Goal: Task Accomplishment & Management: Manage account settings

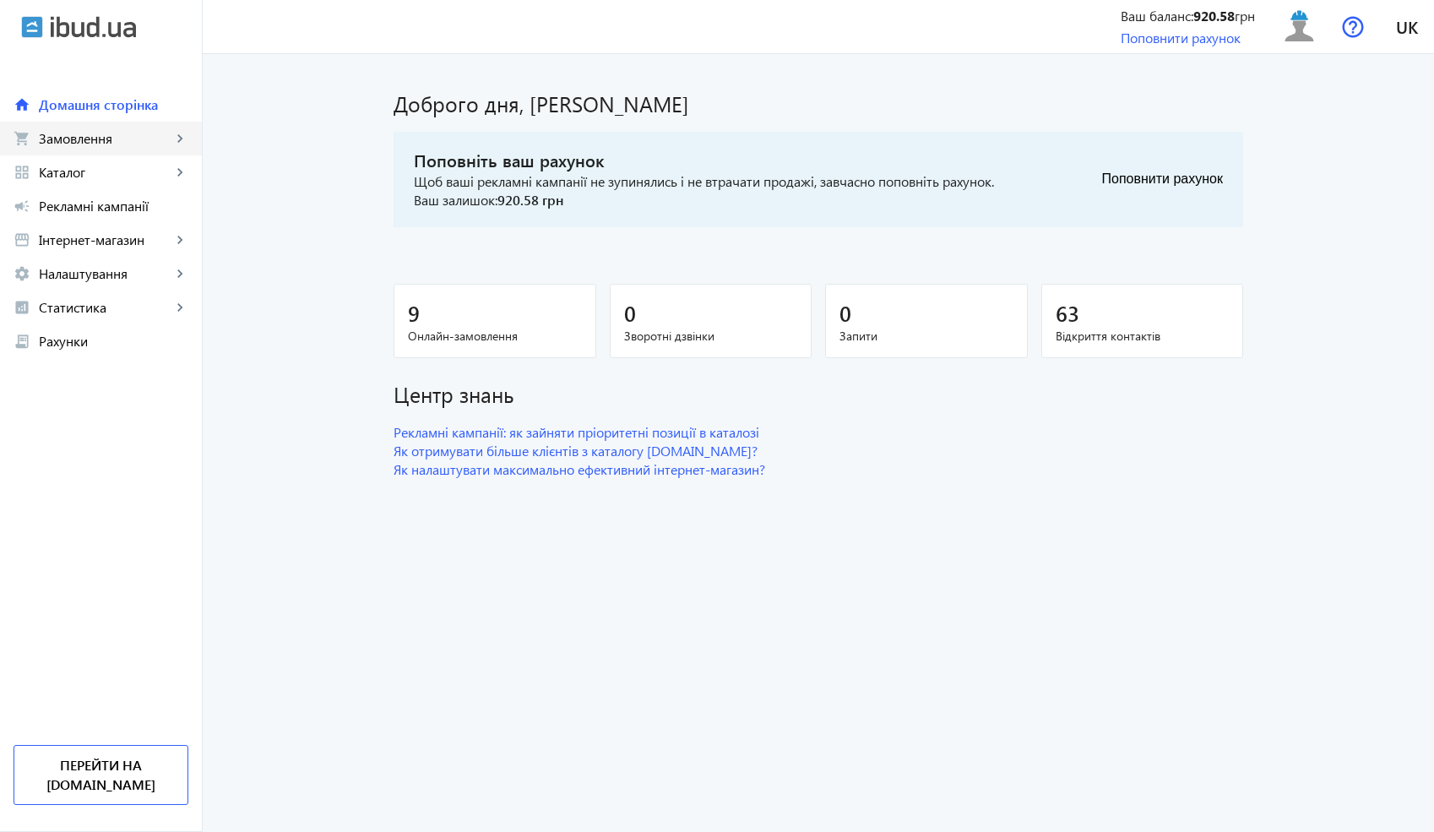
click at [115, 136] on span "Замовлення" at bounding box center [105, 138] width 133 height 17
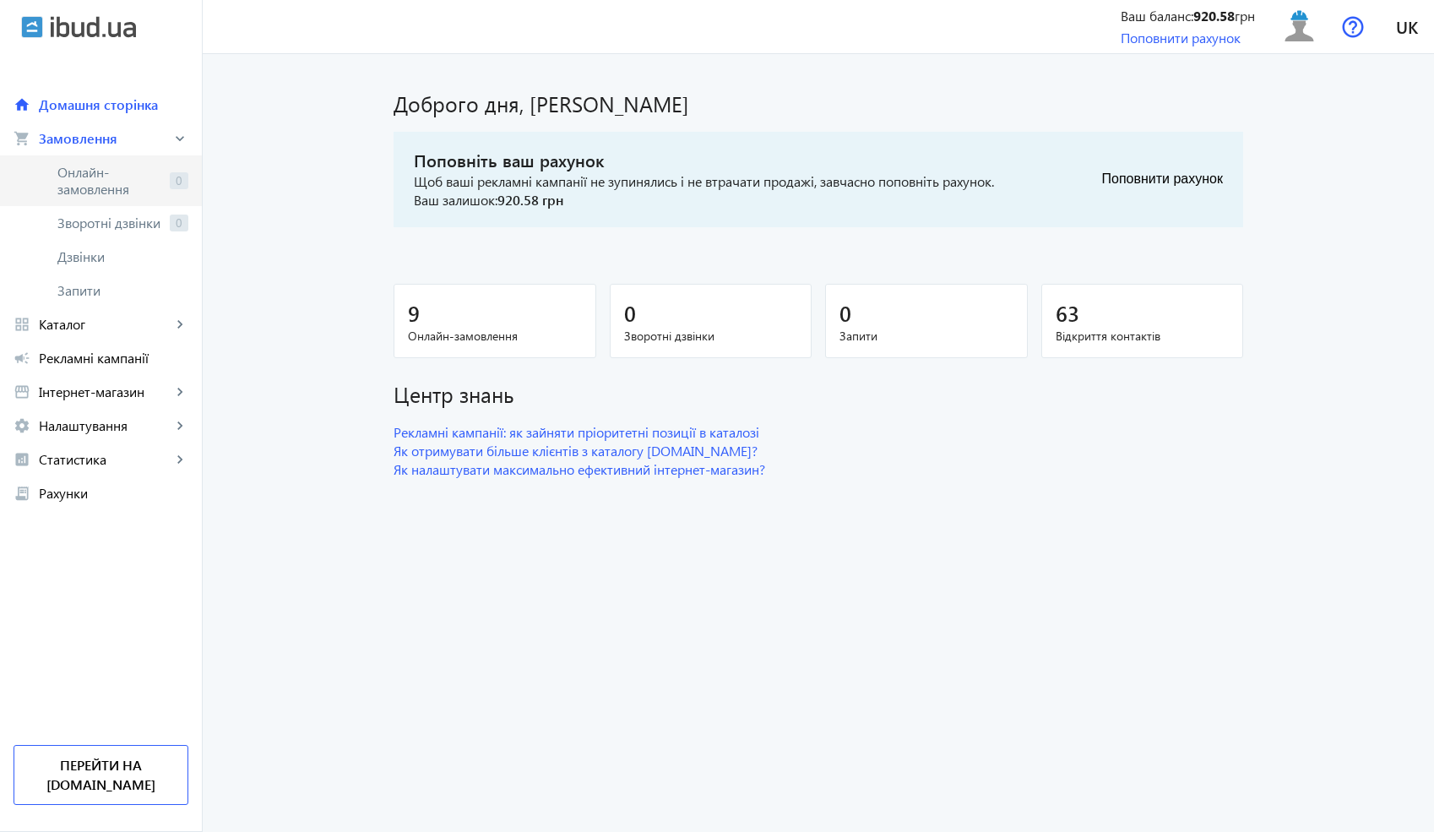
click at [111, 172] on span "Онлайн-замовлення" at bounding box center [110, 181] width 106 height 34
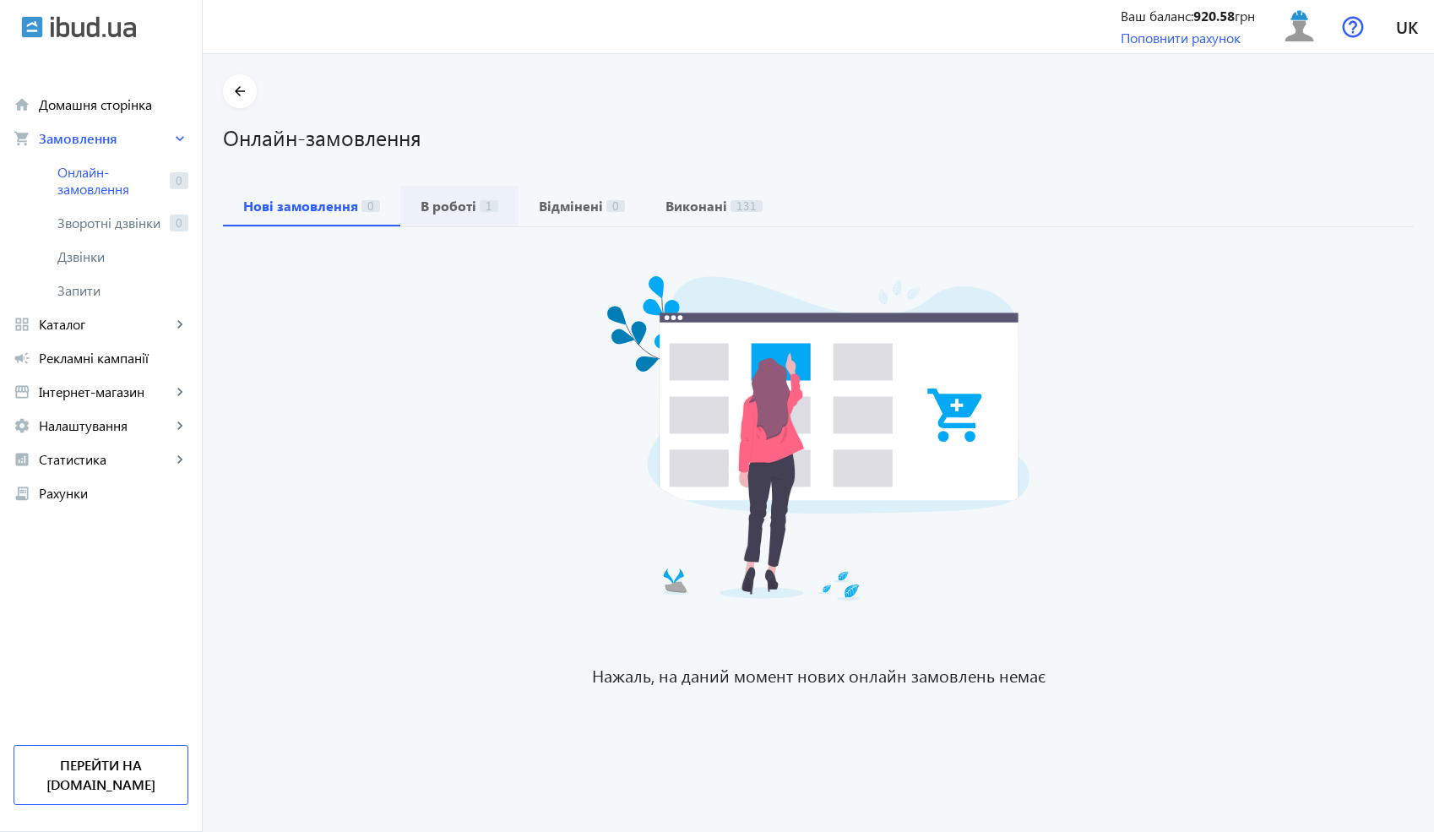
click at [421, 209] on b "В роботі" at bounding box center [449, 206] width 56 height 14
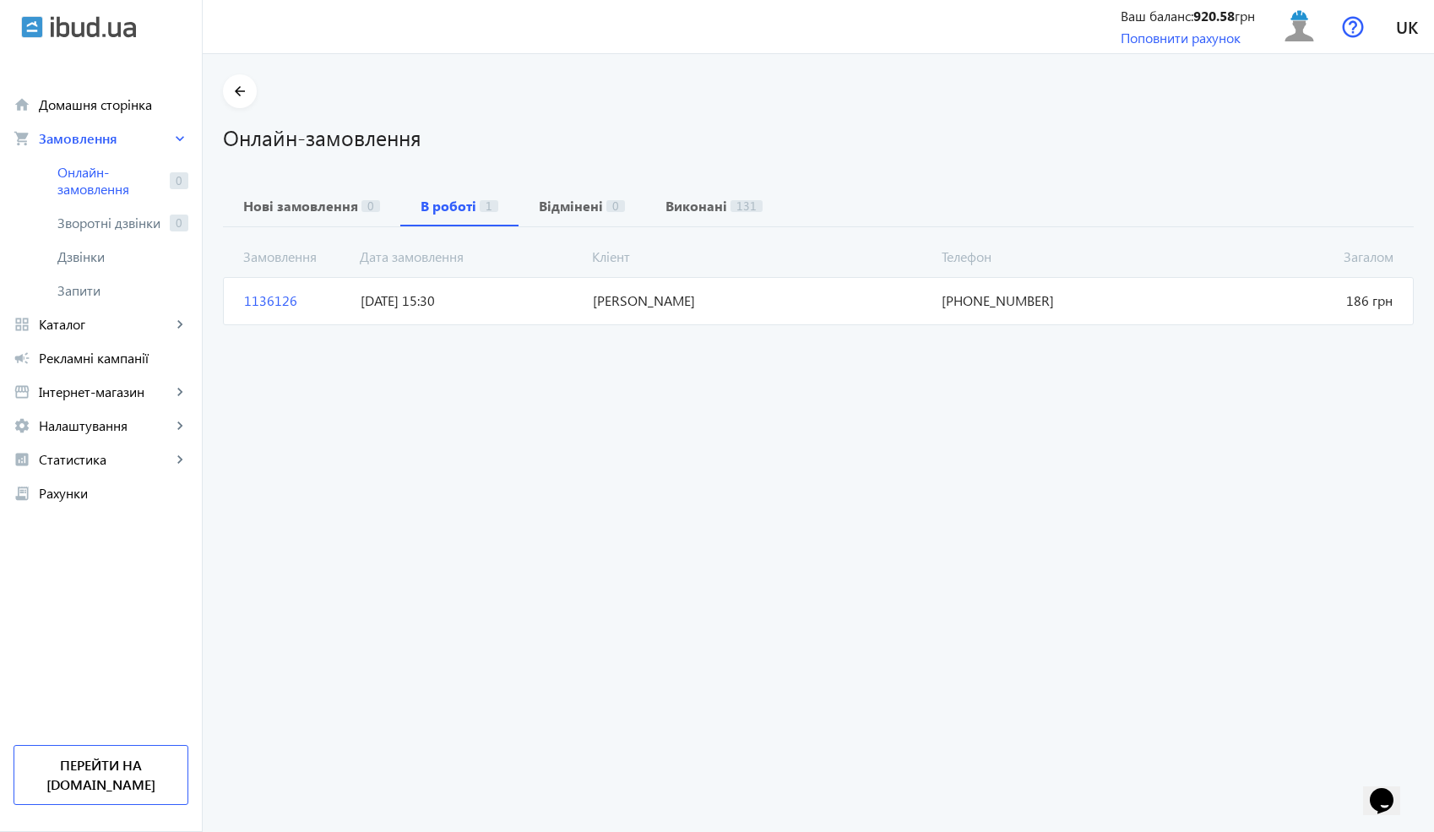
click at [669, 310] on span "[PERSON_NAME]" at bounding box center [760, 300] width 349 height 19
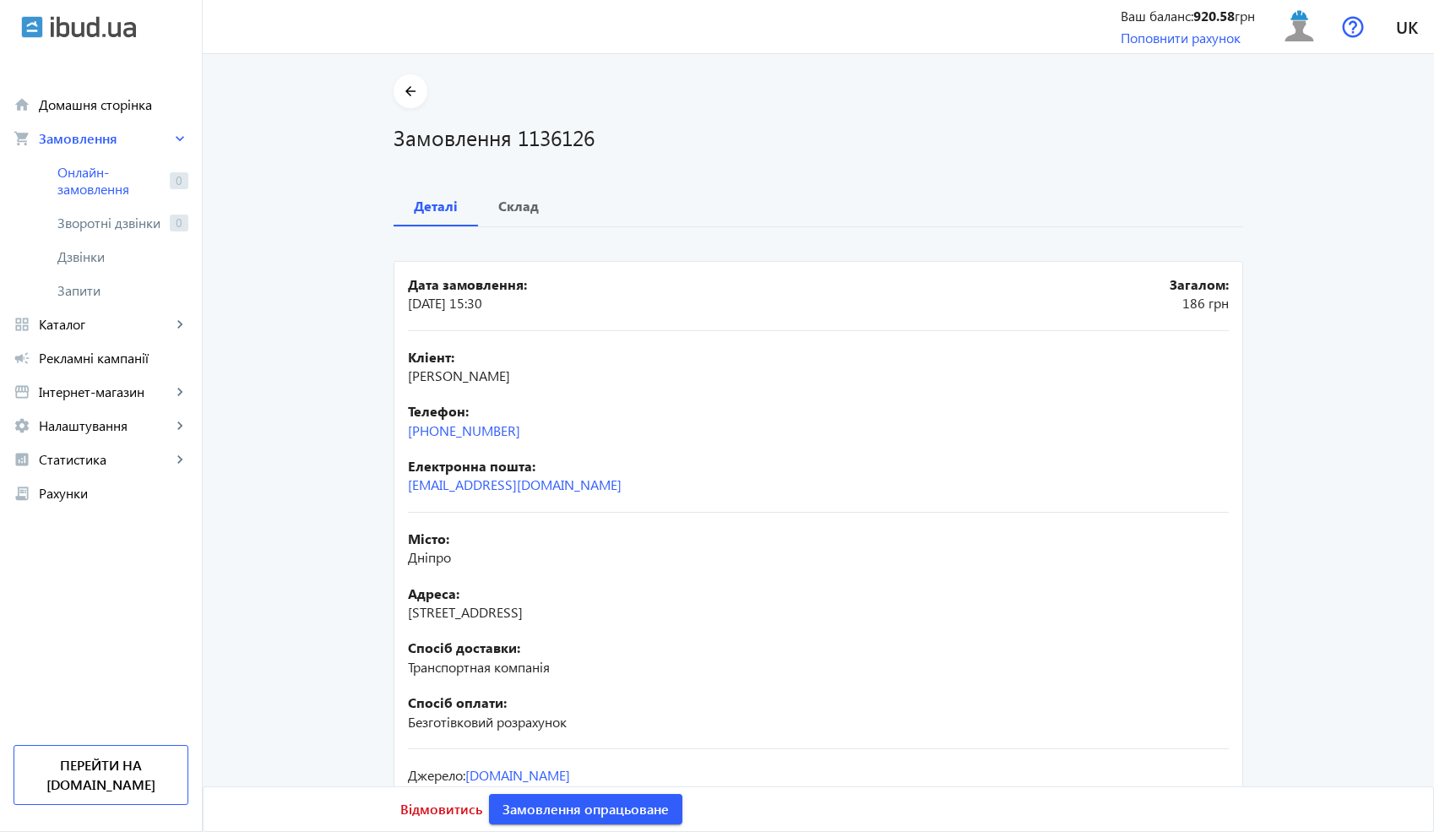
drag, startPoint x: 524, startPoint y: 427, endPoint x: 399, endPoint y: 431, distance: 125.0
click at [399, 431] on mat-card "Дата замовлення: [DATE] 15:30 Загалом: 186 грн Кліент: [PERSON_NAME] Телефон: […" at bounding box center [819, 561] width 850 height 600
copy link "[PHONE_NUMBER]"
click at [545, 143] on h1 "Замовлення 1136126" at bounding box center [819, 137] width 850 height 30
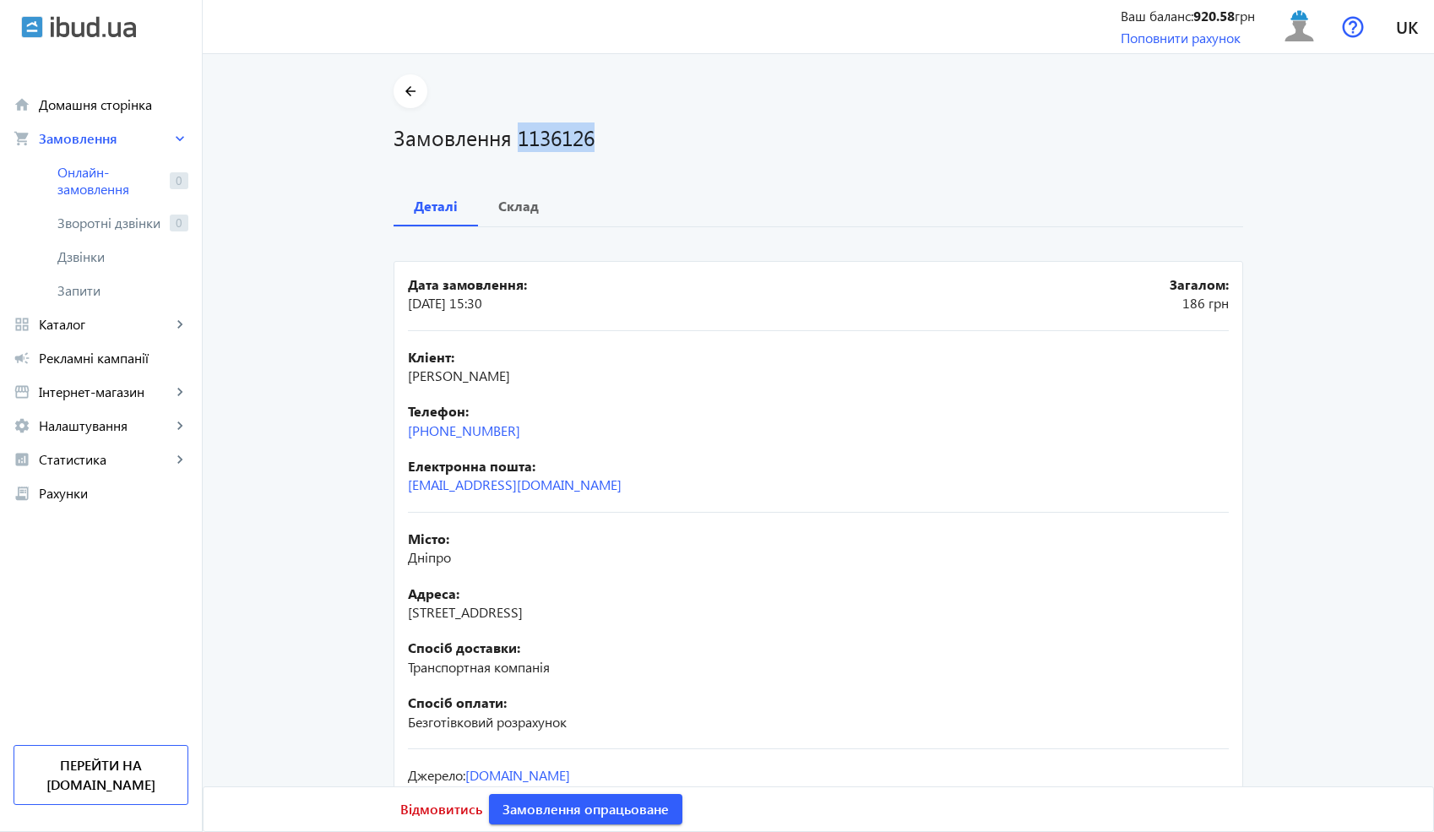
copy h1 "1136126"
drag, startPoint x: 636, startPoint y: 379, endPoint x: 385, endPoint y: 375, distance: 250.9
click at [384, 375] on div "arrow_back Замовлення 1136126 Деталі Склад Дата замовлення: [DATE] 15:30 Загало…" at bounding box center [818, 469] width 890 height 791
copy span "[PERSON_NAME]"
drag, startPoint x: 523, startPoint y: 427, endPoint x: 378, endPoint y: 427, distance: 145.3
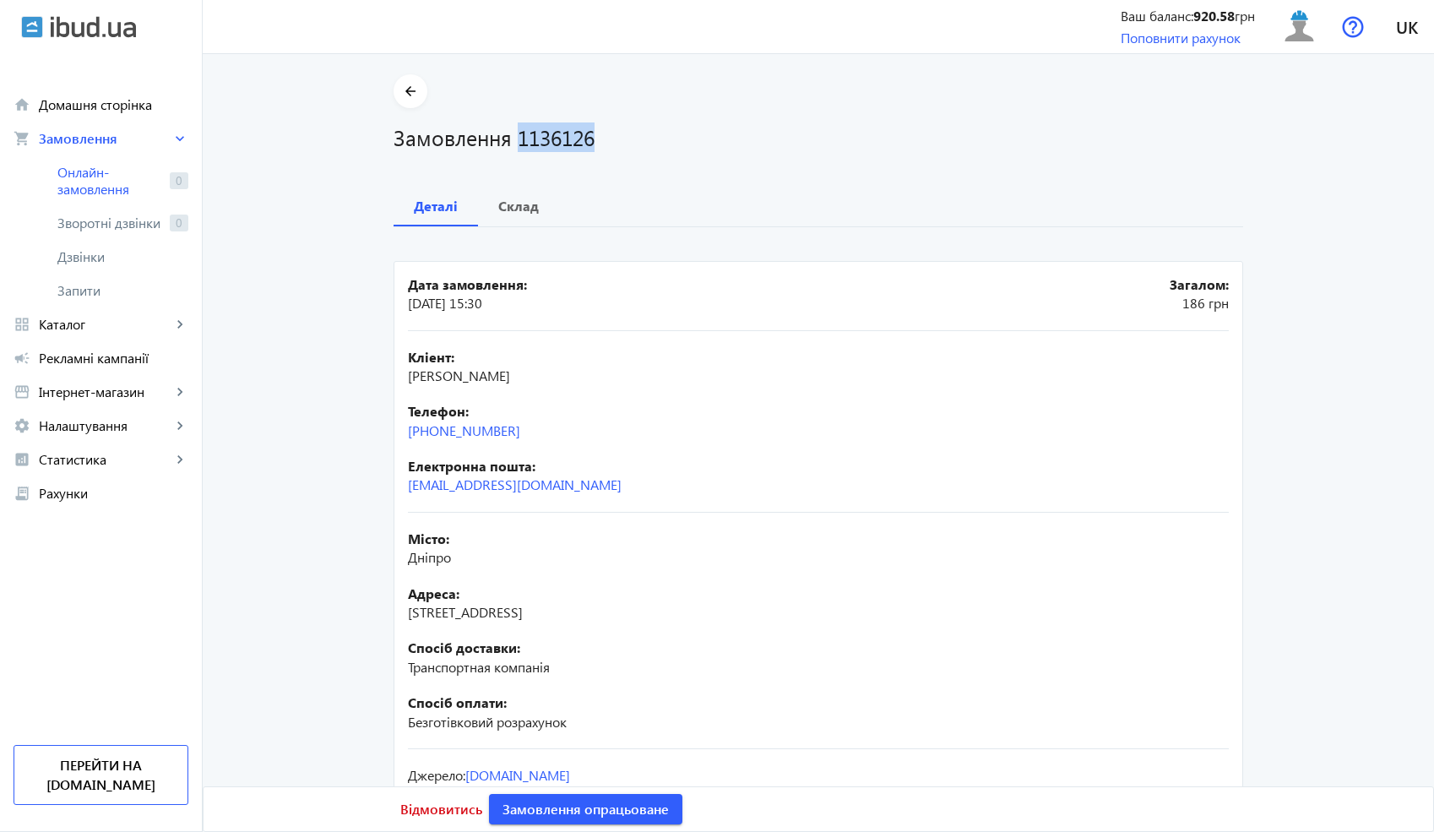
click at [378, 427] on div "arrow_back Замовлення 1136126 Деталі Склад Дата замовлення: [DATE] 15:30 Загало…" at bounding box center [818, 469] width 890 height 791
copy link "[PHONE_NUMBER]"
copy span "Дніпро"
drag, startPoint x: 448, startPoint y: 562, endPoint x: 398, endPoint y: 562, distance: 50.7
click at [398, 562] on mat-card "Дата замовлення: [DATE] 15:30 Загалом: 186 грн Кліент: [PERSON_NAME] Телефон: […" at bounding box center [819, 561] width 850 height 600
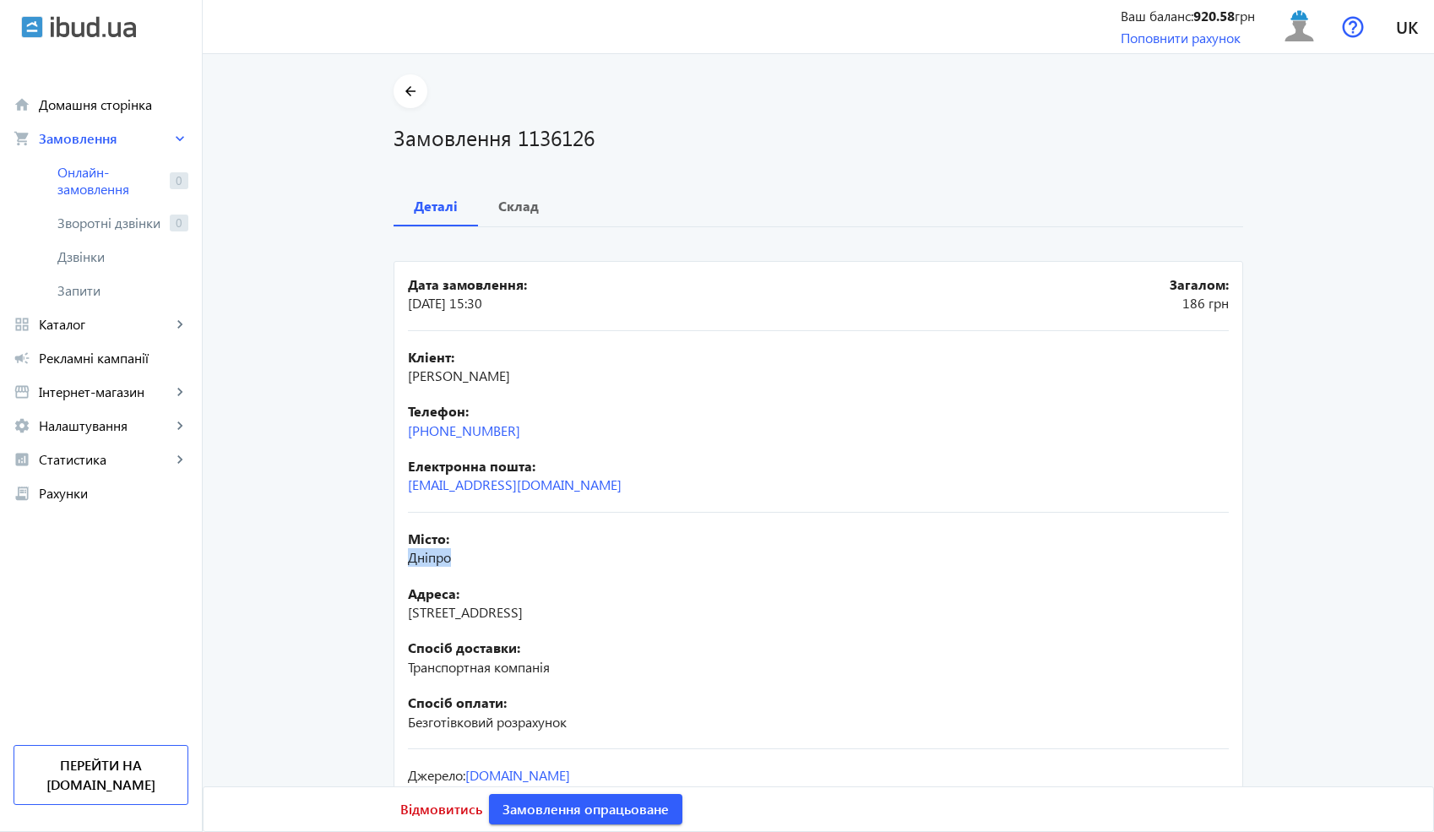
drag, startPoint x: 560, startPoint y: 617, endPoint x: 380, endPoint y: 614, distance: 179.9
click at [380, 614] on div "arrow_back Замовлення 1136126 Деталі Склад Дата замовлення: [DATE] 15:30 Загало…" at bounding box center [818, 469] width 890 height 791
copy span "[STREET_ADDRESS]"
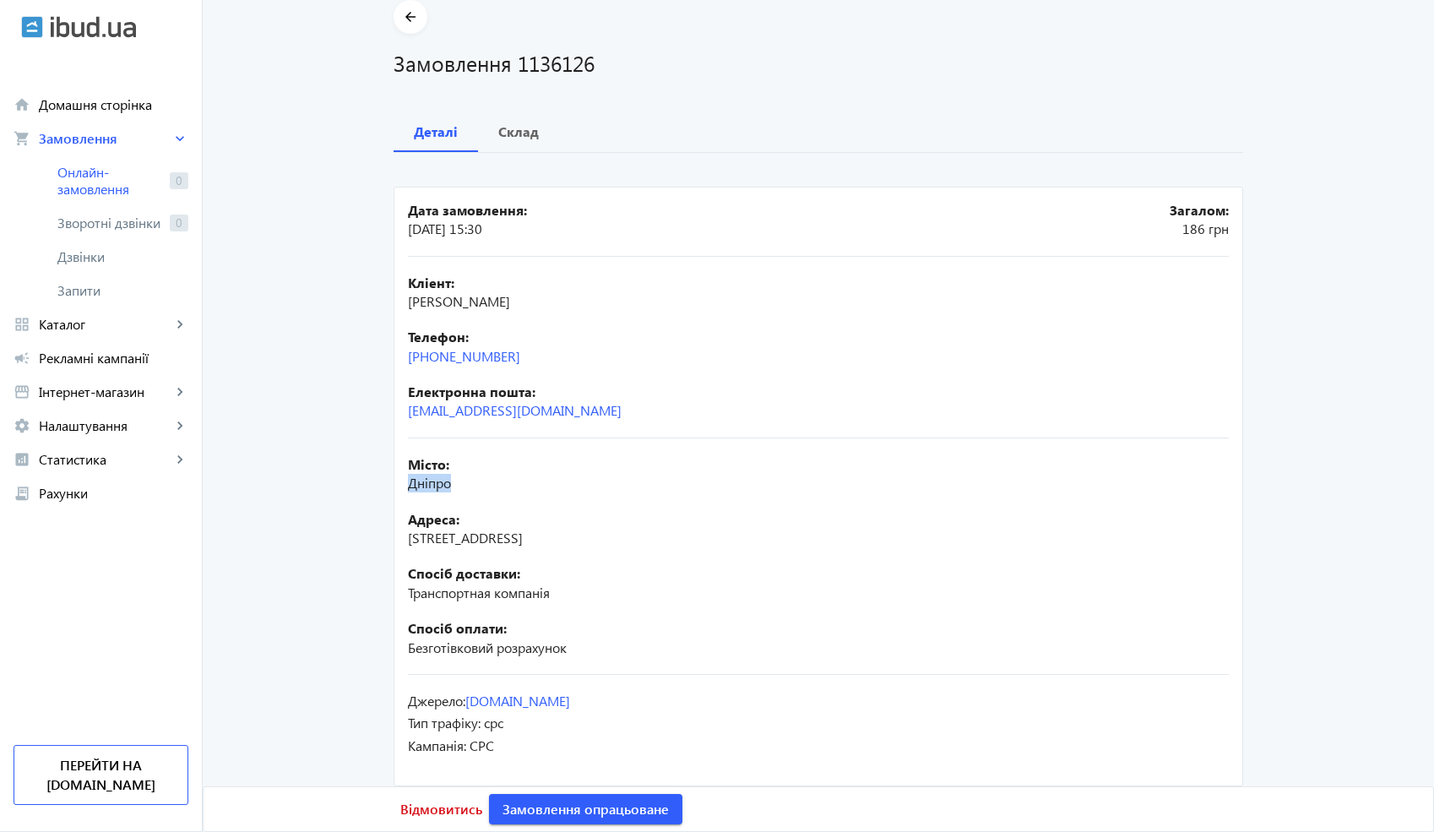
scroll to position [90, 0]
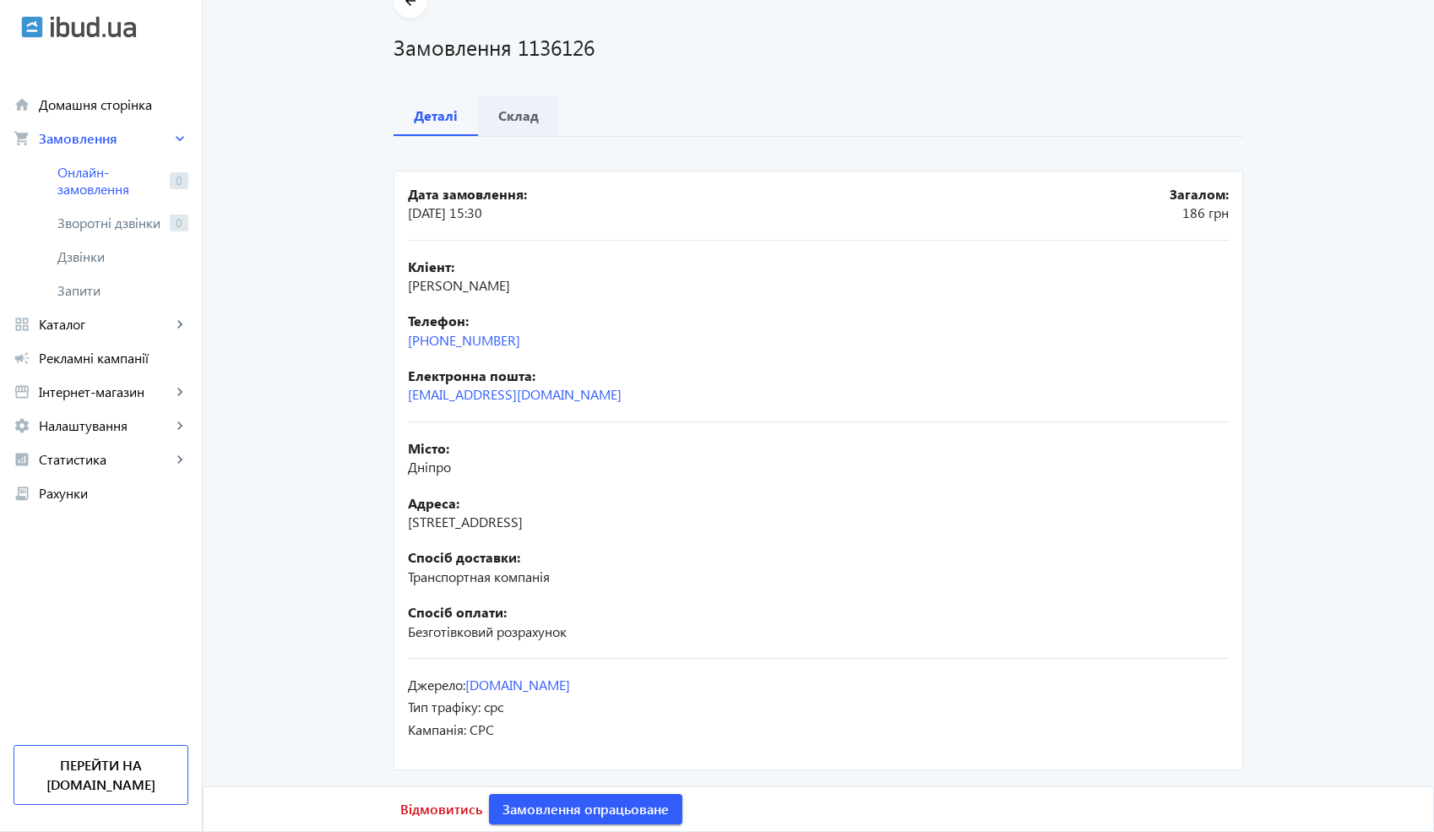
click at [530, 104] on span "Склад" at bounding box center [518, 115] width 41 height 41
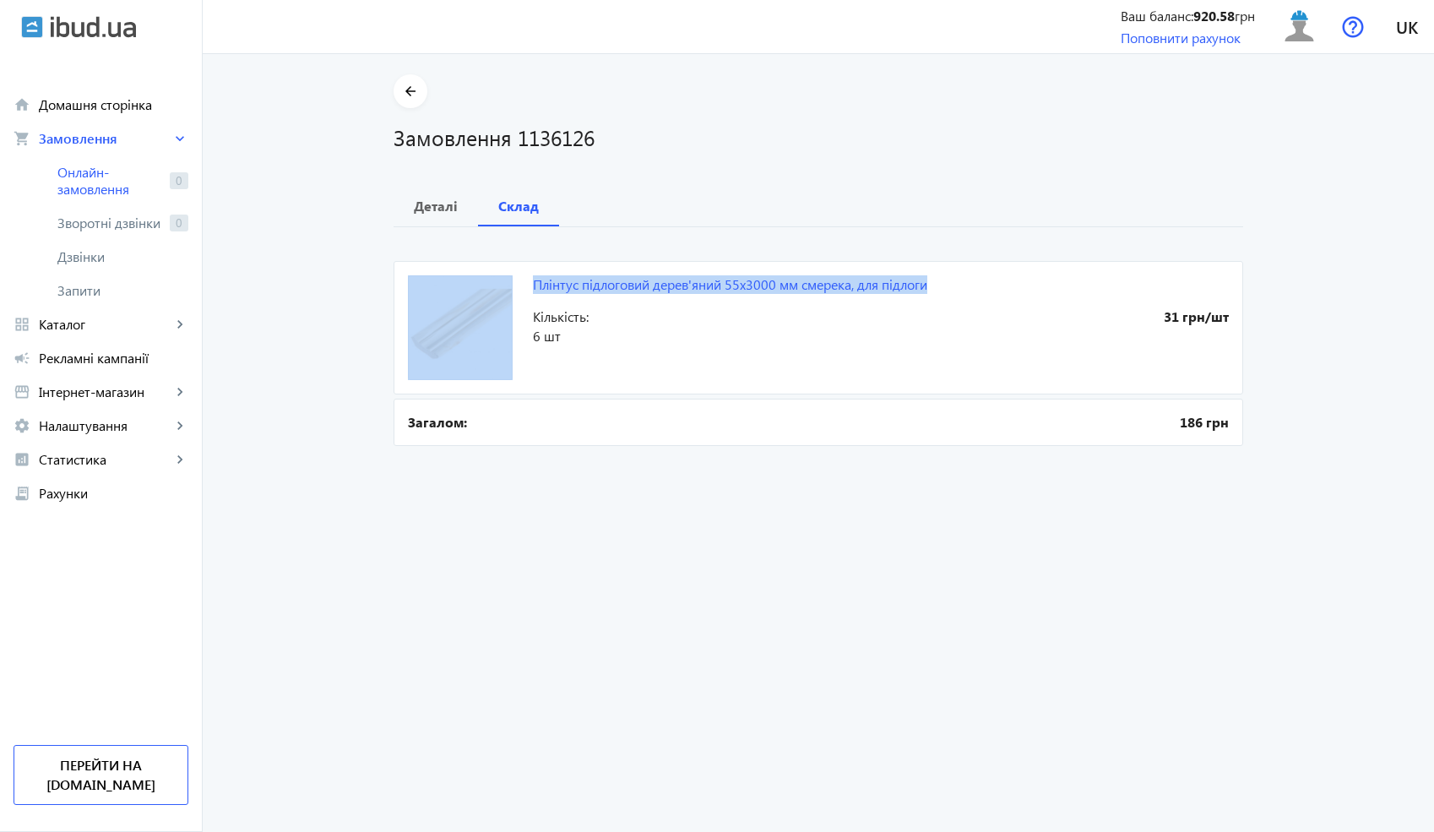
drag, startPoint x: 947, startPoint y: 281, endPoint x: 525, endPoint y: 285, distance: 421.5
click at [525, 285] on mat-card "Плінтус підлоговий дерев'яний 55x3000 мм смерека, для підлоги 31 грн/шт Кількіс…" at bounding box center [819, 327] width 850 height 133
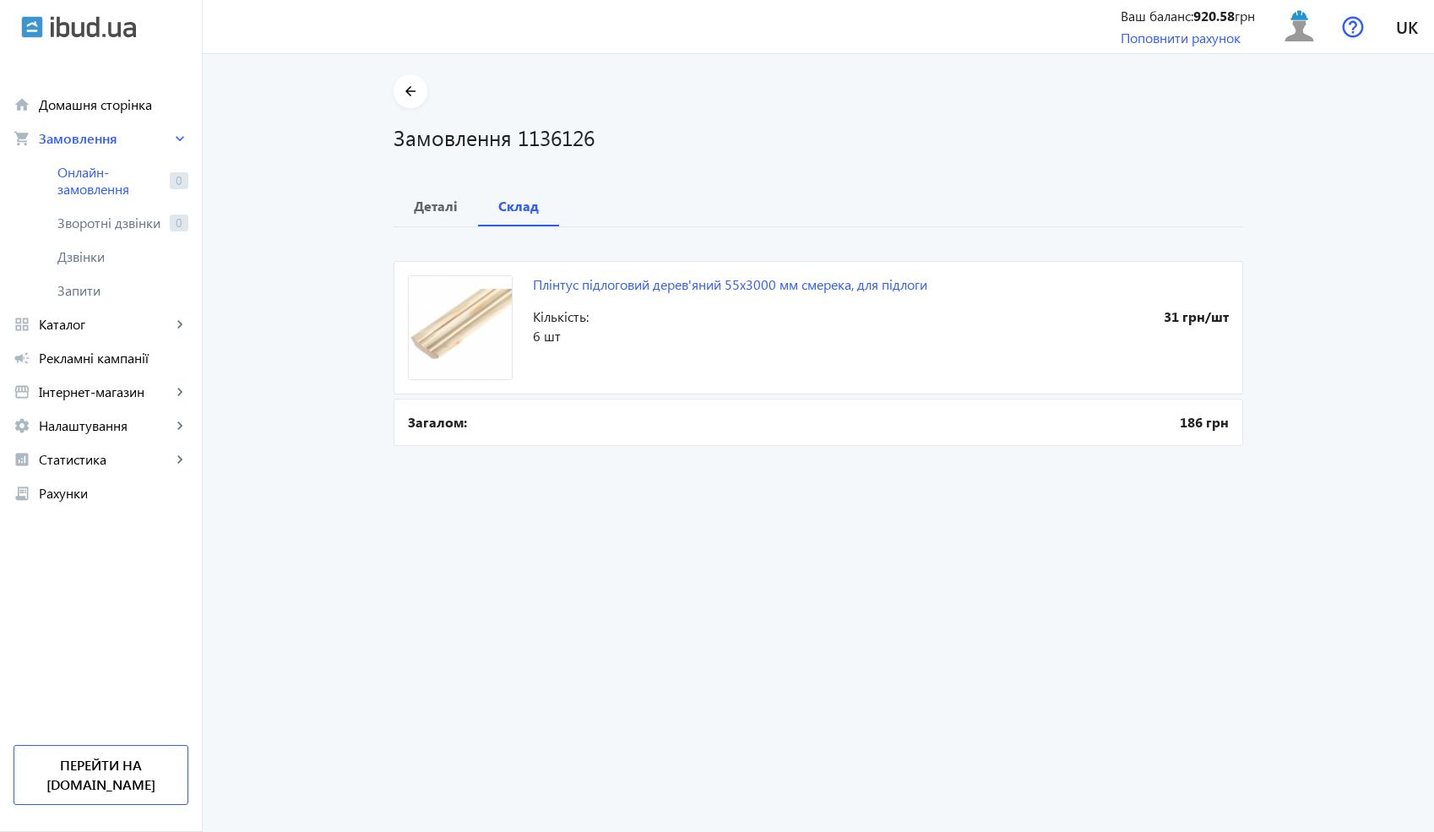
click at [714, 342] on span "6 шт" at bounding box center [707, 336] width 348 height 19
drag, startPoint x: 942, startPoint y: 289, endPoint x: 689, endPoint y: 300, distance: 252.8
click at [689, 300] on mat-card "Плінтус підлоговий дерев'яний 55x3000 мм смерека, для підлоги 31 грн/шт Кількіс…" at bounding box center [819, 327] width 850 height 133
drag, startPoint x: 520, startPoint y: 285, endPoint x: 928, endPoint y: 286, distance: 407.9
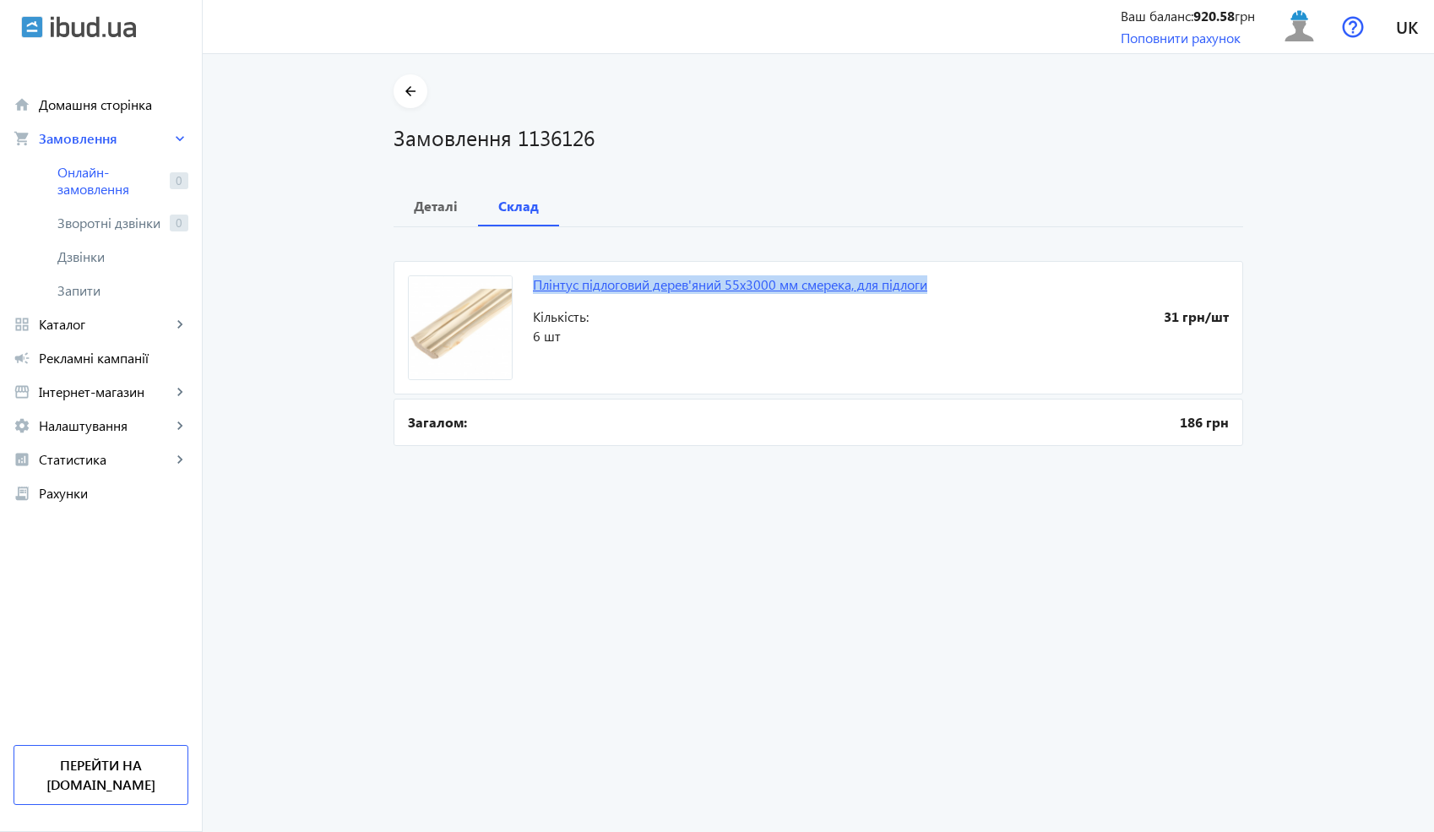
click at [928, 286] on mat-card "Плінтус підлоговий дерев'яний 55x3000 мм смерека, для підлоги 31 грн/шт Кількіс…" at bounding box center [819, 327] width 850 height 133
copy link "Плінтус підлоговий дерев'яний 55x3000 мм смерека, для підлоги"
click at [437, 207] on b "Деталі" at bounding box center [436, 206] width 44 height 14
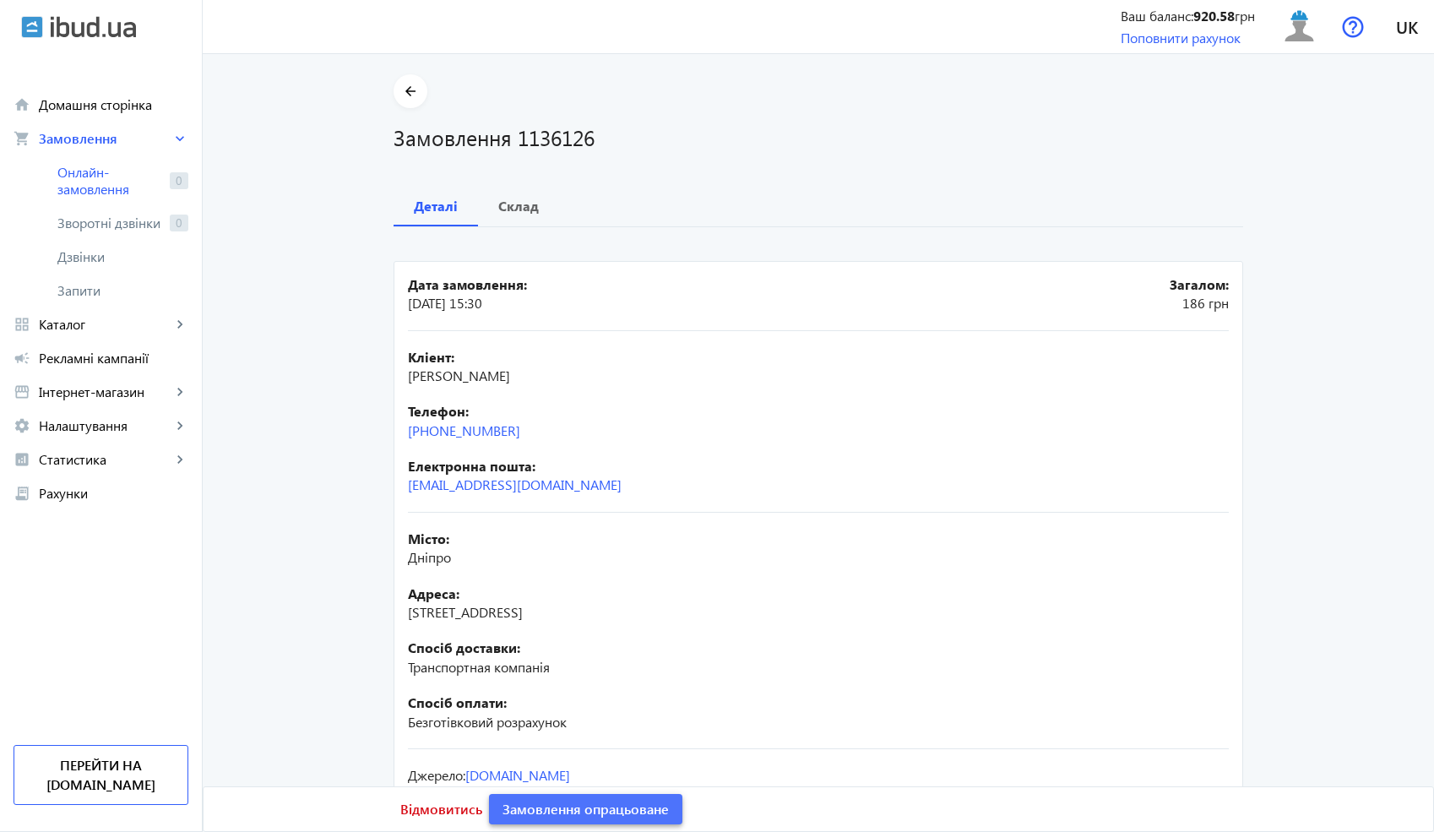
click at [591, 809] on span "Замовлення опрацьоване" at bounding box center [586, 809] width 166 height 19
click at [413, 101] on span at bounding box center [411, 91] width 34 height 41
